Goal: Task Accomplishment & Management: Use online tool/utility

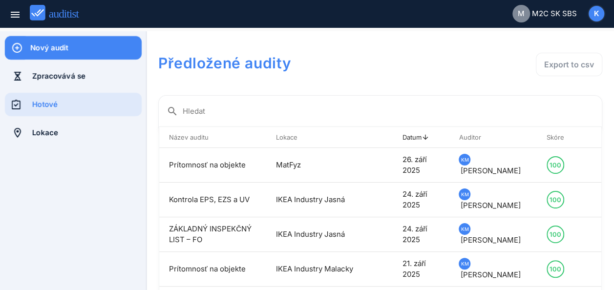
click at [86, 51] on div "Nový audit" at bounding box center [85, 47] width 111 height 11
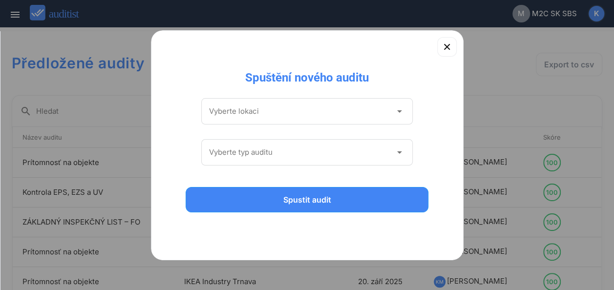
click at [403, 113] on icon "arrow_drop_down" at bounding box center [399, 111] width 12 height 12
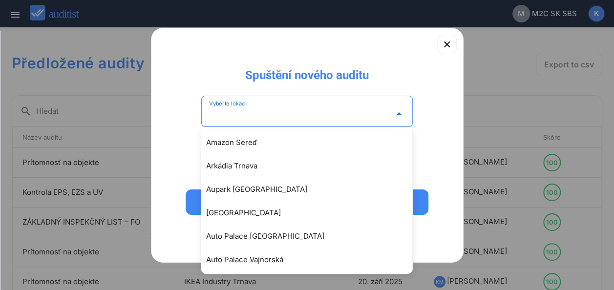
scroll to position [156, 0]
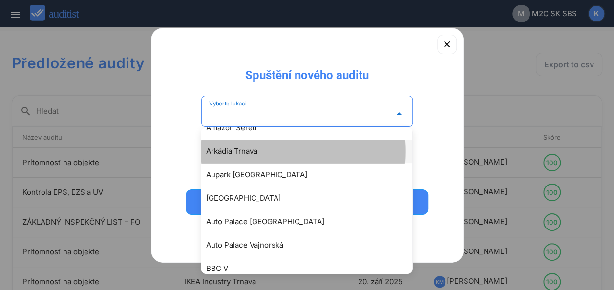
click at [231, 151] on div "Arkádia Trnava" at bounding box center [311, 152] width 211 height 12
type input "**********"
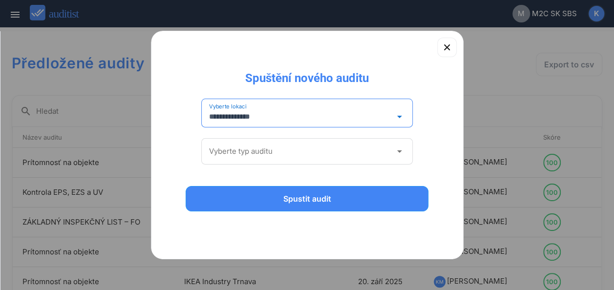
click at [397, 152] on icon "arrow_drop_down" at bounding box center [399, 152] width 12 height 12
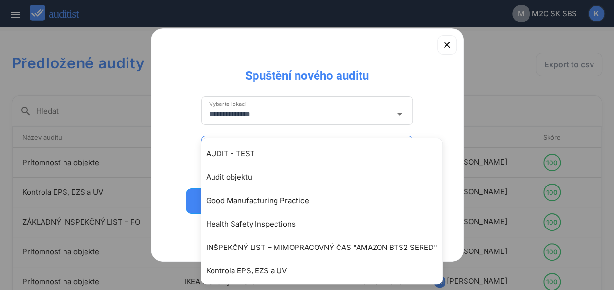
scroll to position [96, 0]
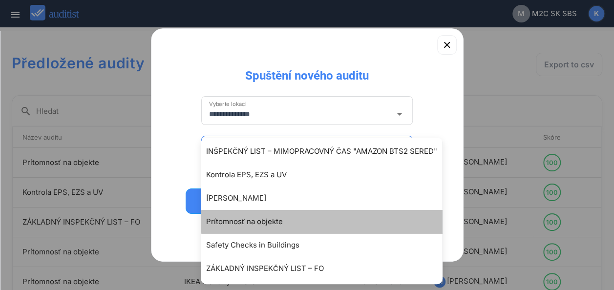
click at [250, 226] on div "Prítomnosť na objekte" at bounding box center [326, 222] width 241 height 12
type input "**********"
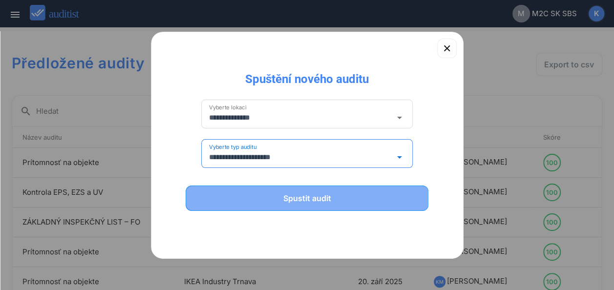
click at [327, 197] on div "Spustit audit" at bounding box center [307, 198] width 218 height 12
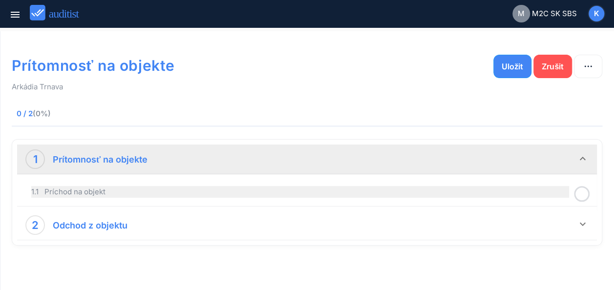
click at [536, 191] on div "1.1 Príchod na objekt" at bounding box center [300, 192] width 538 height 12
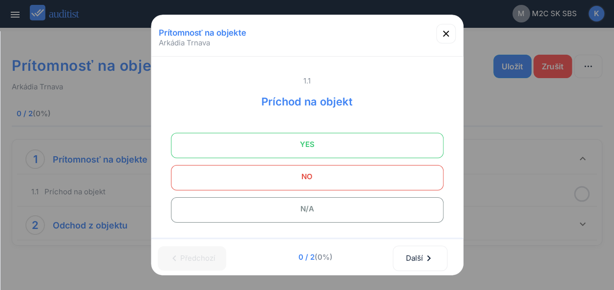
click at [350, 147] on span "YES" at bounding box center [307, 145] width 248 height 20
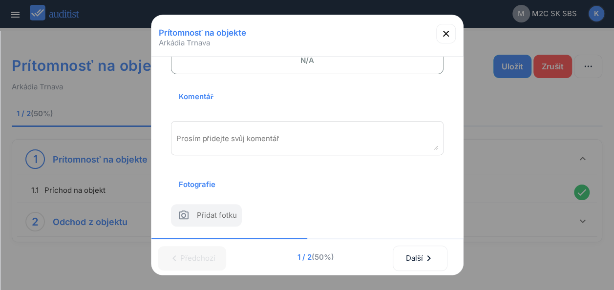
scroll to position [162, 0]
click at [211, 121] on div "Prosím přidejte svůj komentář" at bounding box center [307, 138] width 272 height 34
paste textarea "**********"
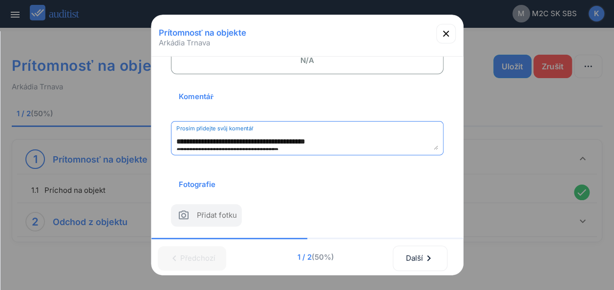
scroll to position [158, 0]
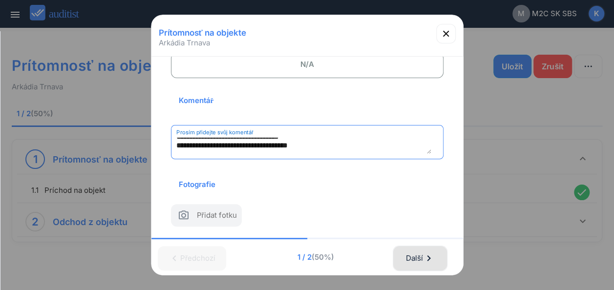
type textarea "**********"
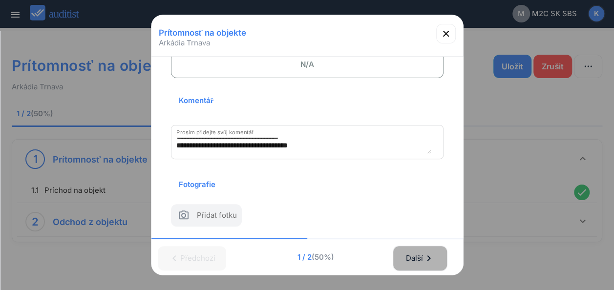
click at [429, 248] on div "Další chevron_right" at bounding box center [419, 258] width 29 height 21
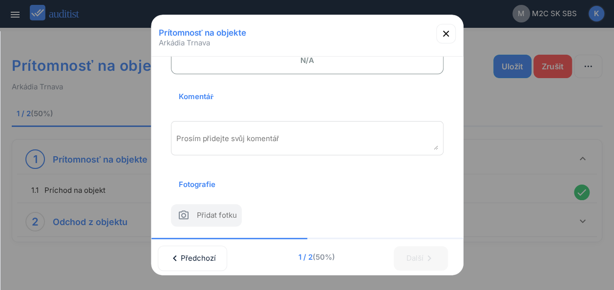
scroll to position [0, 0]
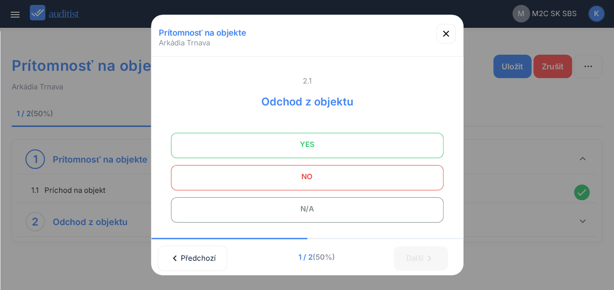
click at [356, 143] on span "YES" at bounding box center [307, 145] width 248 height 20
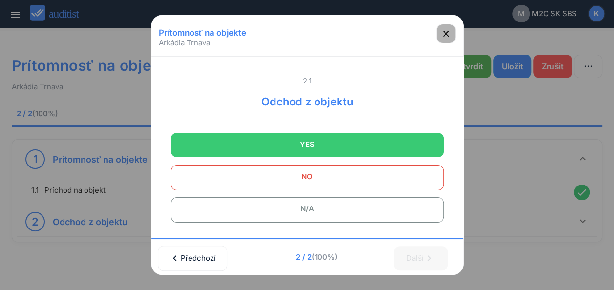
click at [448, 34] on icon "button" at bounding box center [446, 34] width 12 height 12
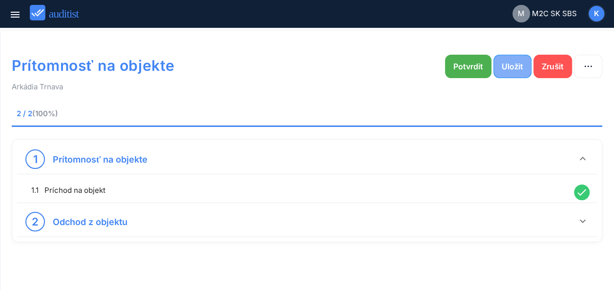
click at [513, 69] on div "Uložit" at bounding box center [511, 67] width 21 height 12
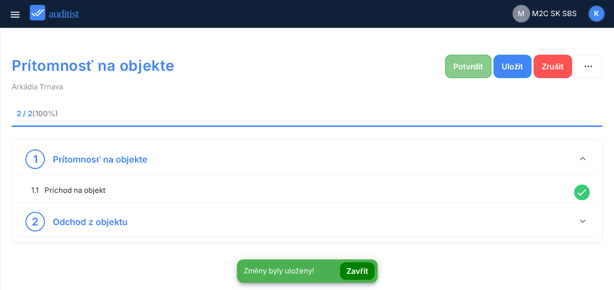
click at [466, 68] on div "Potvrdit" at bounding box center [468, 67] width 30 height 12
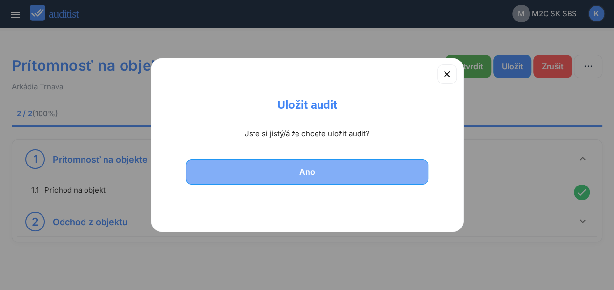
click at [293, 173] on div "Ano" at bounding box center [307, 172] width 218 height 12
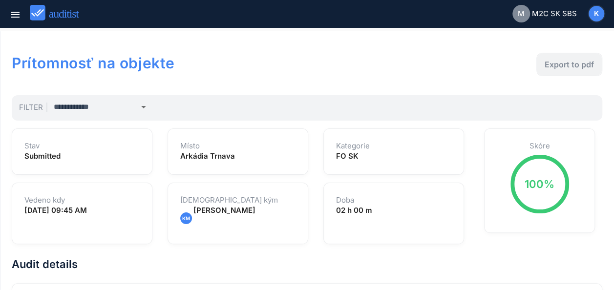
click at [570, 65] on div "Export to pdf" at bounding box center [568, 65] width 49 height 12
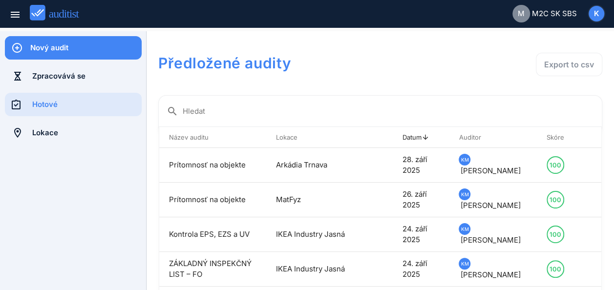
click at [102, 49] on div "Nový audit" at bounding box center [85, 47] width 111 height 11
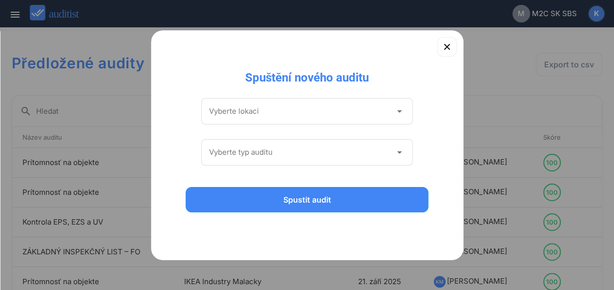
click at [399, 113] on icon "arrow_drop_down" at bounding box center [399, 111] width 12 height 12
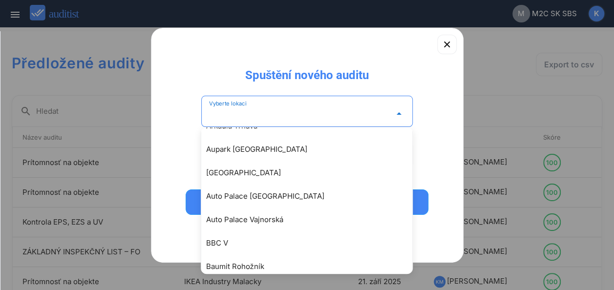
scroll to position [163, 0]
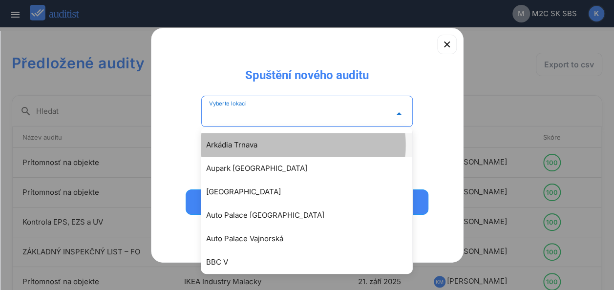
click at [250, 140] on div "Arkádia Trnava" at bounding box center [311, 145] width 211 height 12
type input "**********"
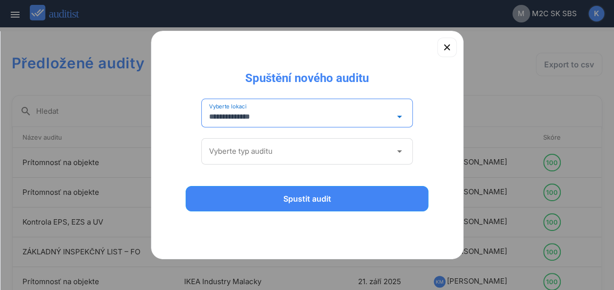
click at [400, 150] on icon "arrow_drop_down" at bounding box center [399, 152] width 12 height 12
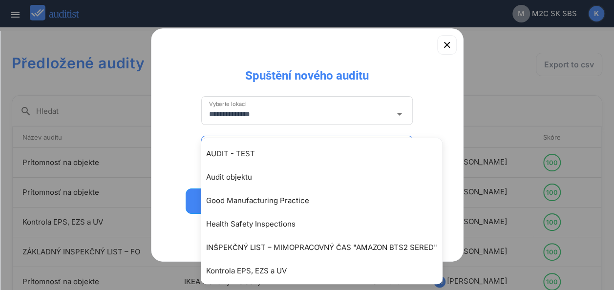
scroll to position [96, 0]
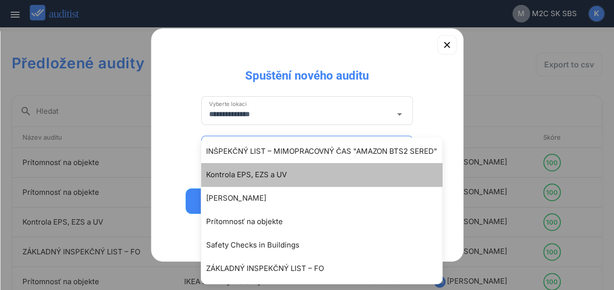
click at [253, 175] on div "Kontrola EPS, EZS a UV" at bounding box center [326, 175] width 241 height 12
type input "**********"
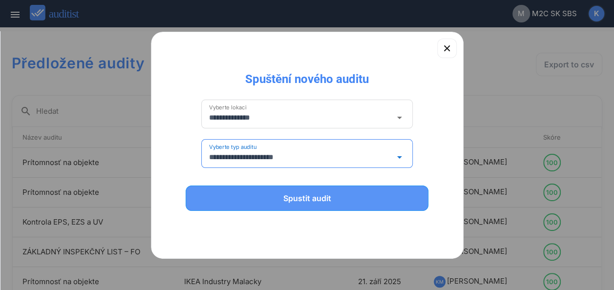
click at [324, 196] on div "Spustit audit" at bounding box center [307, 198] width 218 height 12
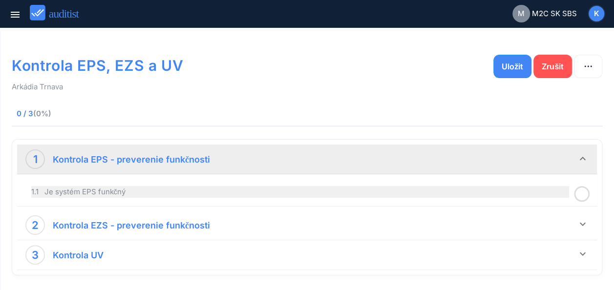
click at [275, 193] on div "1.1 Je systém EPS funkčný" at bounding box center [300, 192] width 538 height 12
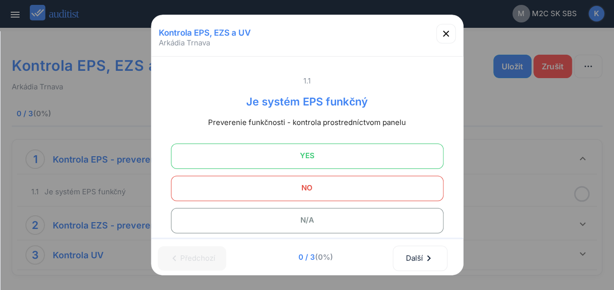
click at [326, 154] on span "YES" at bounding box center [307, 156] width 248 height 20
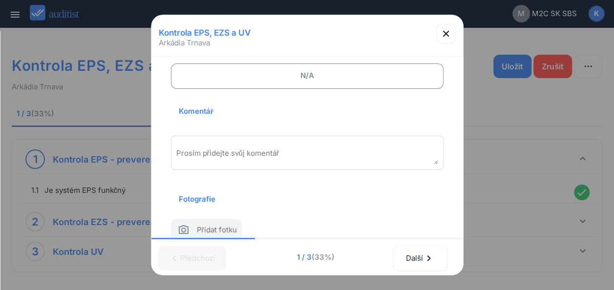
scroll to position [173, 0]
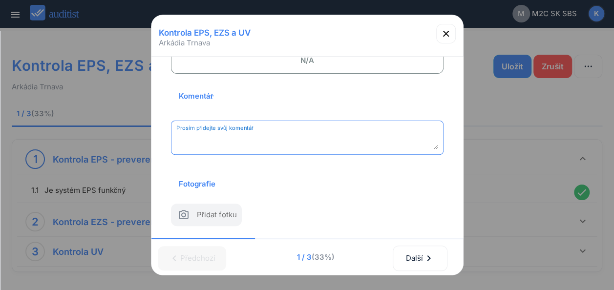
click at [273, 133] on textarea "Prosím přidejte svůj komentář" at bounding box center [307, 141] width 262 height 16
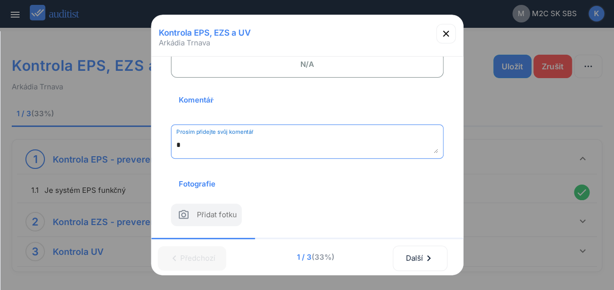
scroll to position [169, 0]
type textarea "*********"
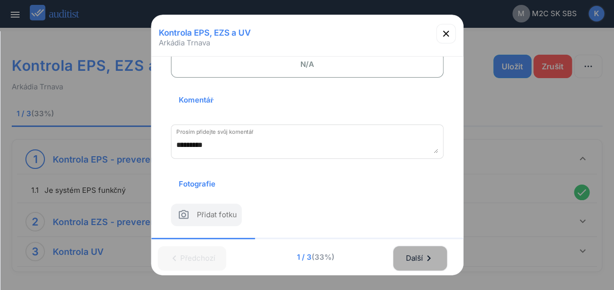
click at [422, 248] on div "Další chevron_right" at bounding box center [419, 258] width 29 height 21
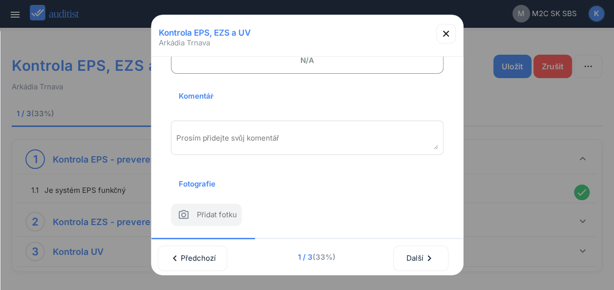
scroll to position [0, 0]
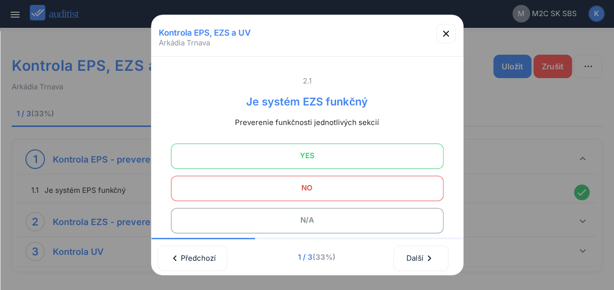
click at [317, 154] on span "YES" at bounding box center [307, 156] width 248 height 20
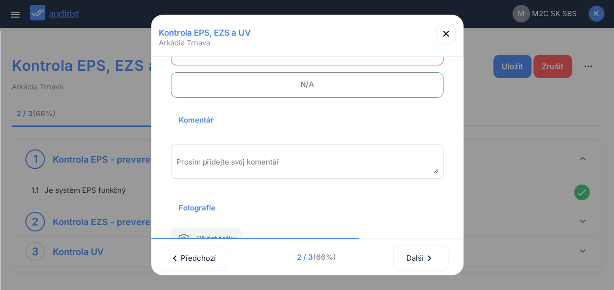
scroll to position [146, 0]
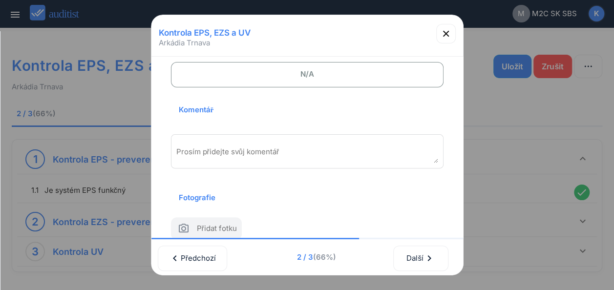
click at [288, 145] on div "Prosím přidejte svůj komentář" at bounding box center [307, 151] width 272 height 34
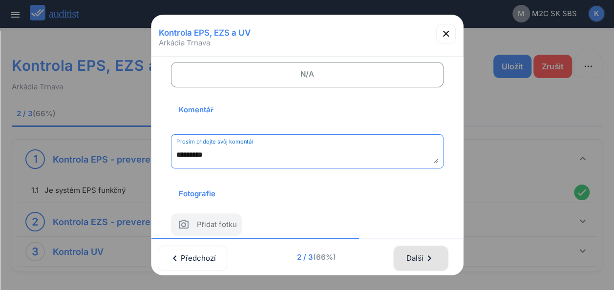
type textarea "*********"
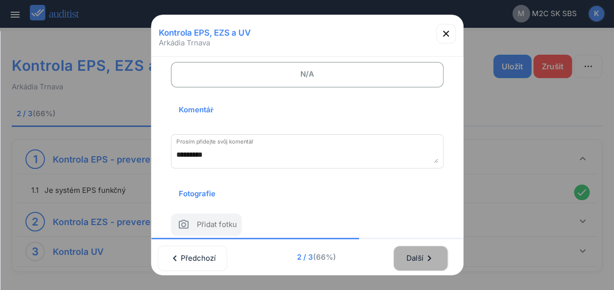
click at [410, 249] on div "Další chevron_right" at bounding box center [420, 258] width 29 height 21
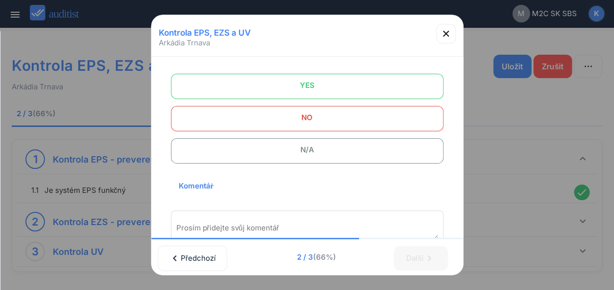
scroll to position [79, 0]
click at [325, 148] on span "N/A" at bounding box center [307, 153] width 248 height 20
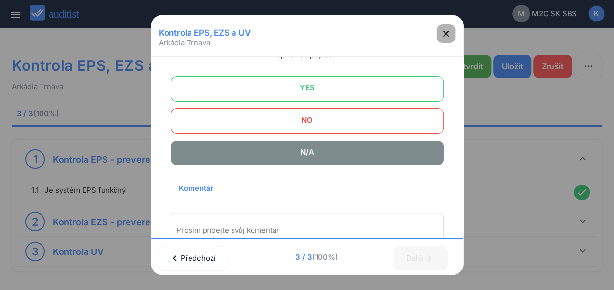
click at [447, 36] on icon "button" at bounding box center [446, 34] width 12 height 12
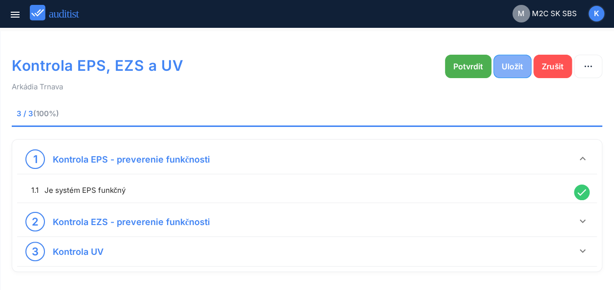
click at [516, 66] on div "Uložit" at bounding box center [511, 67] width 21 height 12
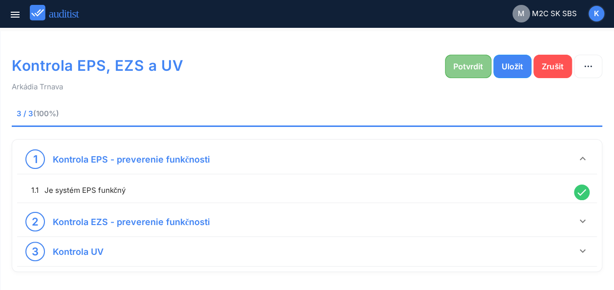
click at [469, 68] on div "Potvrdit" at bounding box center [468, 67] width 30 height 12
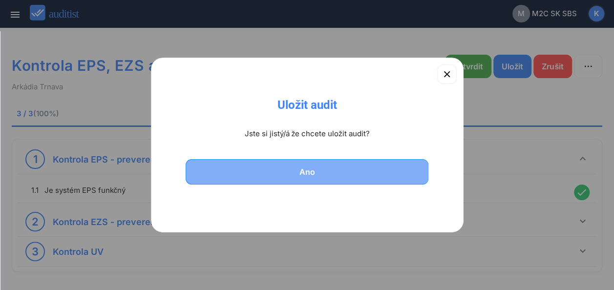
click at [319, 167] on div "Ano" at bounding box center [307, 172] width 218 height 12
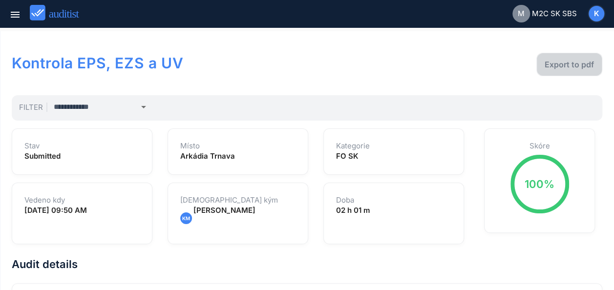
click at [548, 64] on div "Export to pdf" at bounding box center [568, 65] width 49 height 12
